Goal: Transaction & Acquisition: Purchase product/service

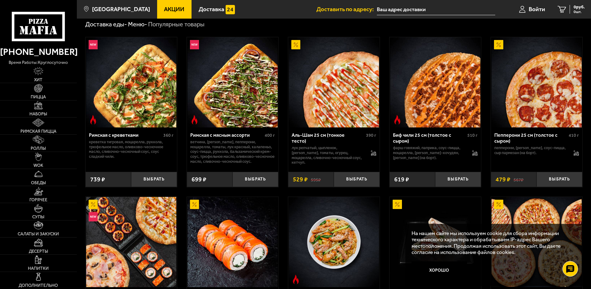
scroll to position [186, 0]
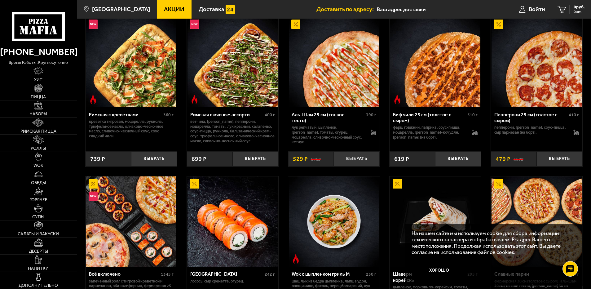
click at [135, 138] on p "креветка тигровая, моцарелла, руккола, трюфельное масло, оливково-чесночное мас…" at bounding box center [131, 129] width 85 height 20
click at [142, 159] on button "Выбрать" at bounding box center [154, 158] width 46 height 15
click at [143, 161] on button "−" at bounding box center [138, 158] width 15 height 15
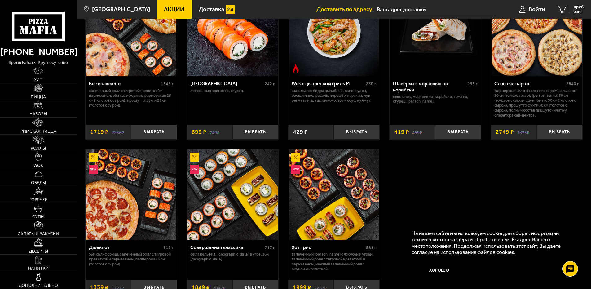
scroll to position [434, 0]
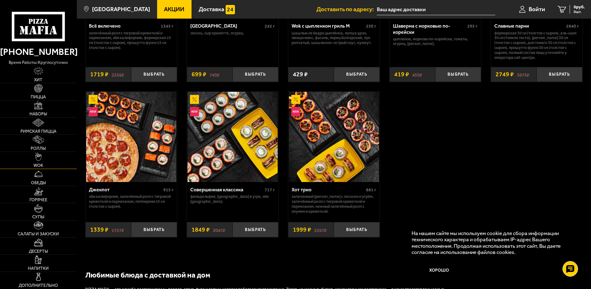
click at [43, 156] on link "WOK" at bounding box center [38, 160] width 77 height 17
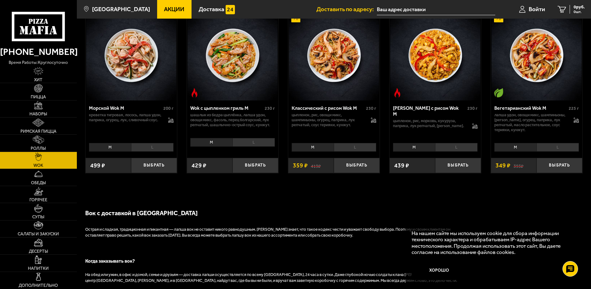
scroll to position [434, 0]
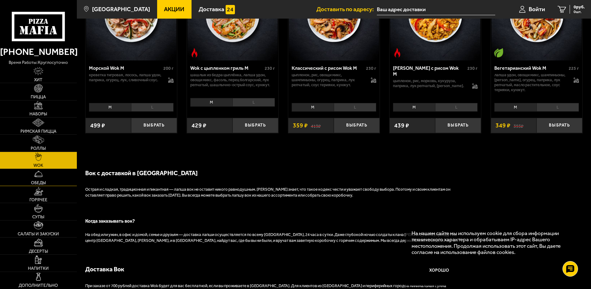
click at [43, 169] on link "Обеды" at bounding box center [38, 177] width 77 height 17
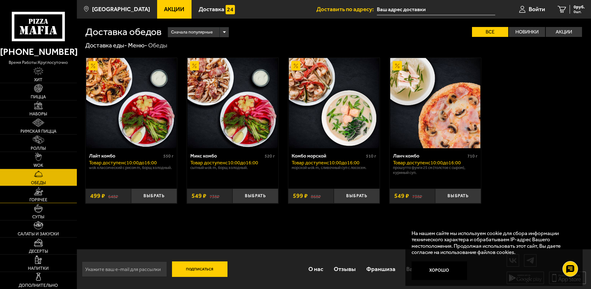
click at [48, 193] on link "Горячее" at bounding box center [38, 194] width 77 height 17
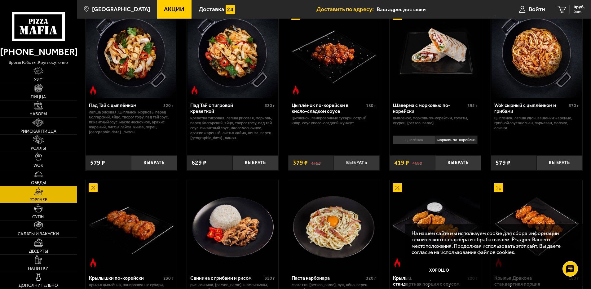
scroll to position [124, 0]
